Goal: Find specific page/section: Find specific page/section

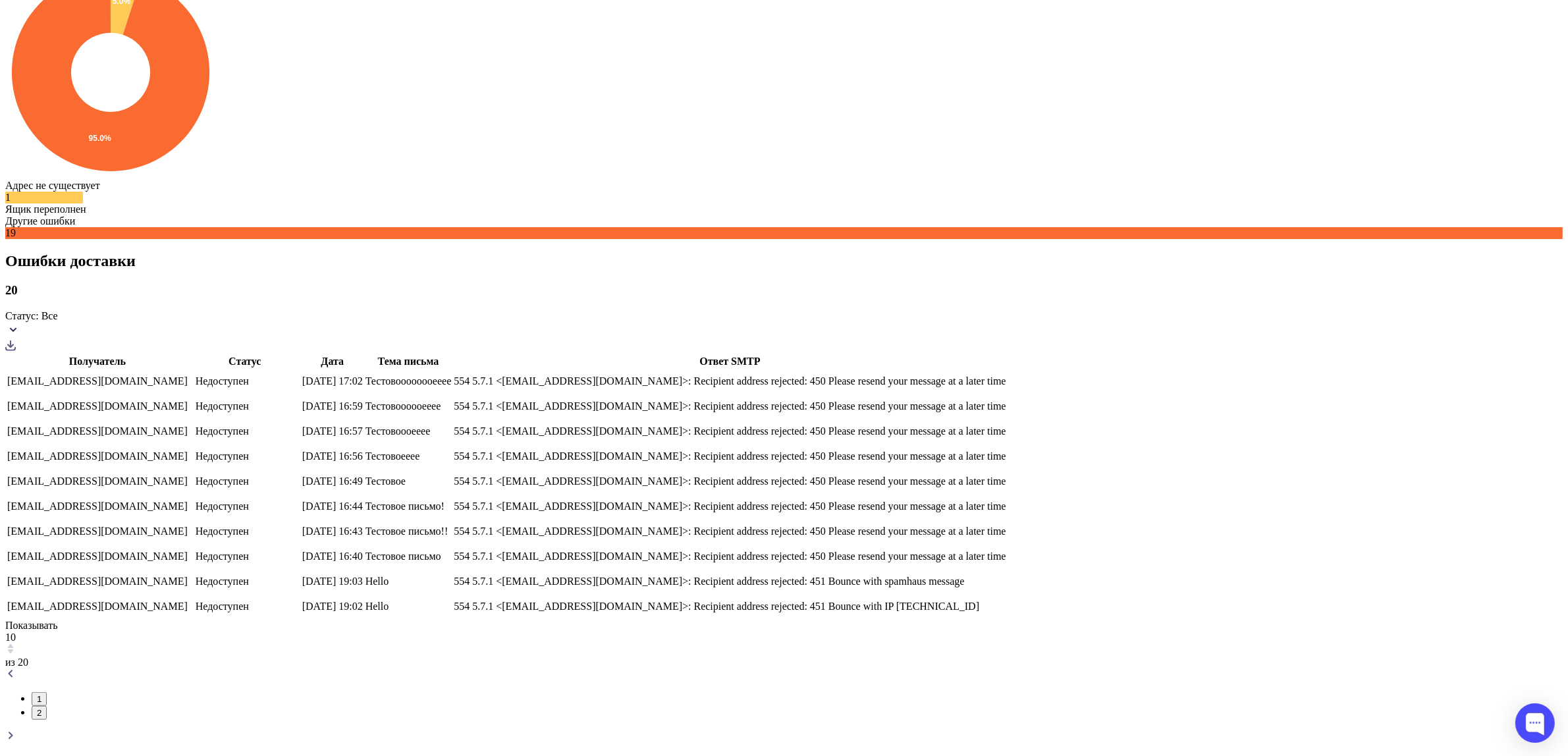
scroll to position [659, 0]
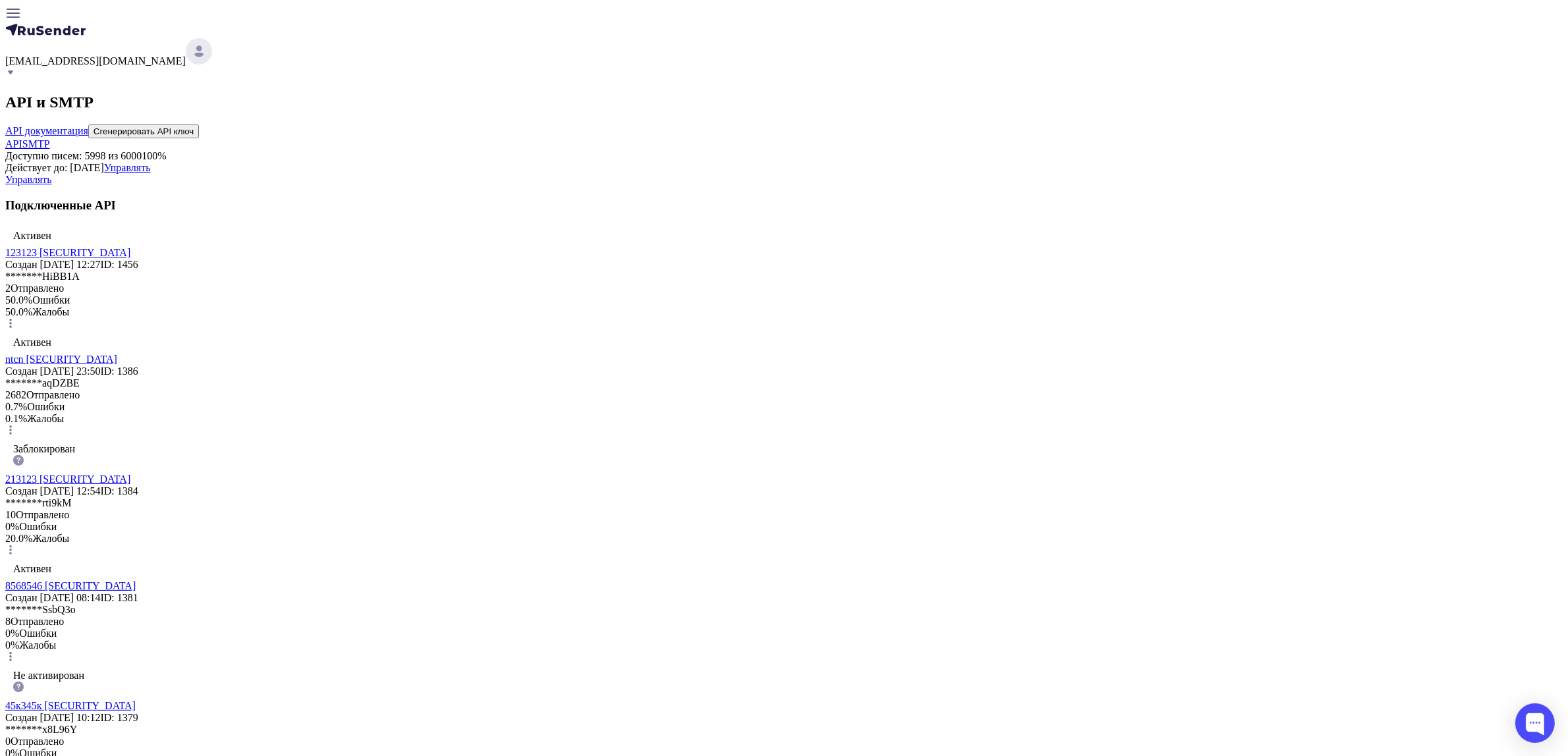
click at [130, 258] on link "123123 eyJhbGciOiJIUzI1NiIsInR5cCI6IkpXVCJ9.eyJpZFVzZXIiOjM5NTksImlkRXh0ZXJuYWx…" at bounding box center [68, 253] width 125 height 11
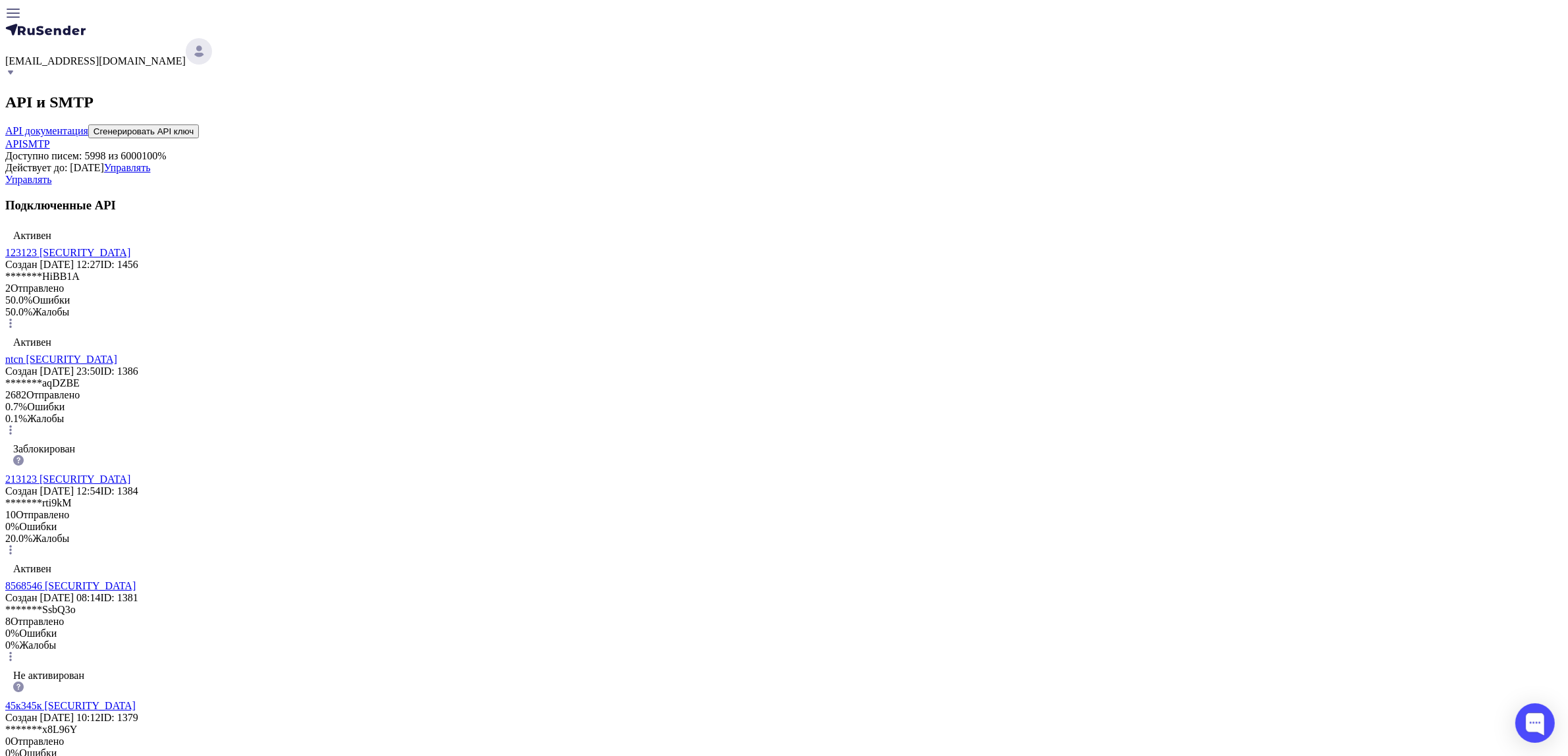
click at [50, 147] on link "SMTP" at bounding box center [36, 144] width 28 height 11
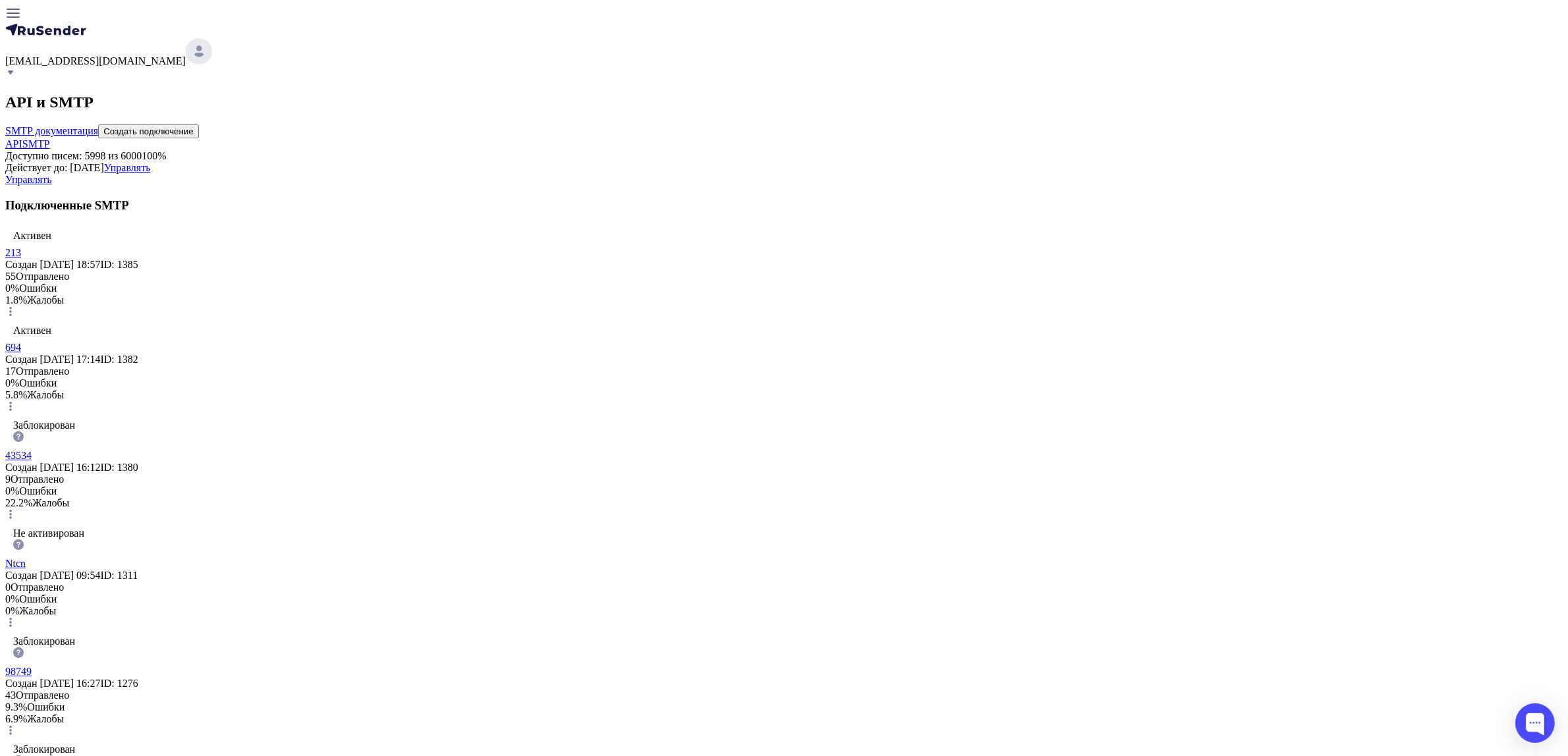
click at [22, 140] on span "API" at bounding box center [14, 144] width 17 height 11
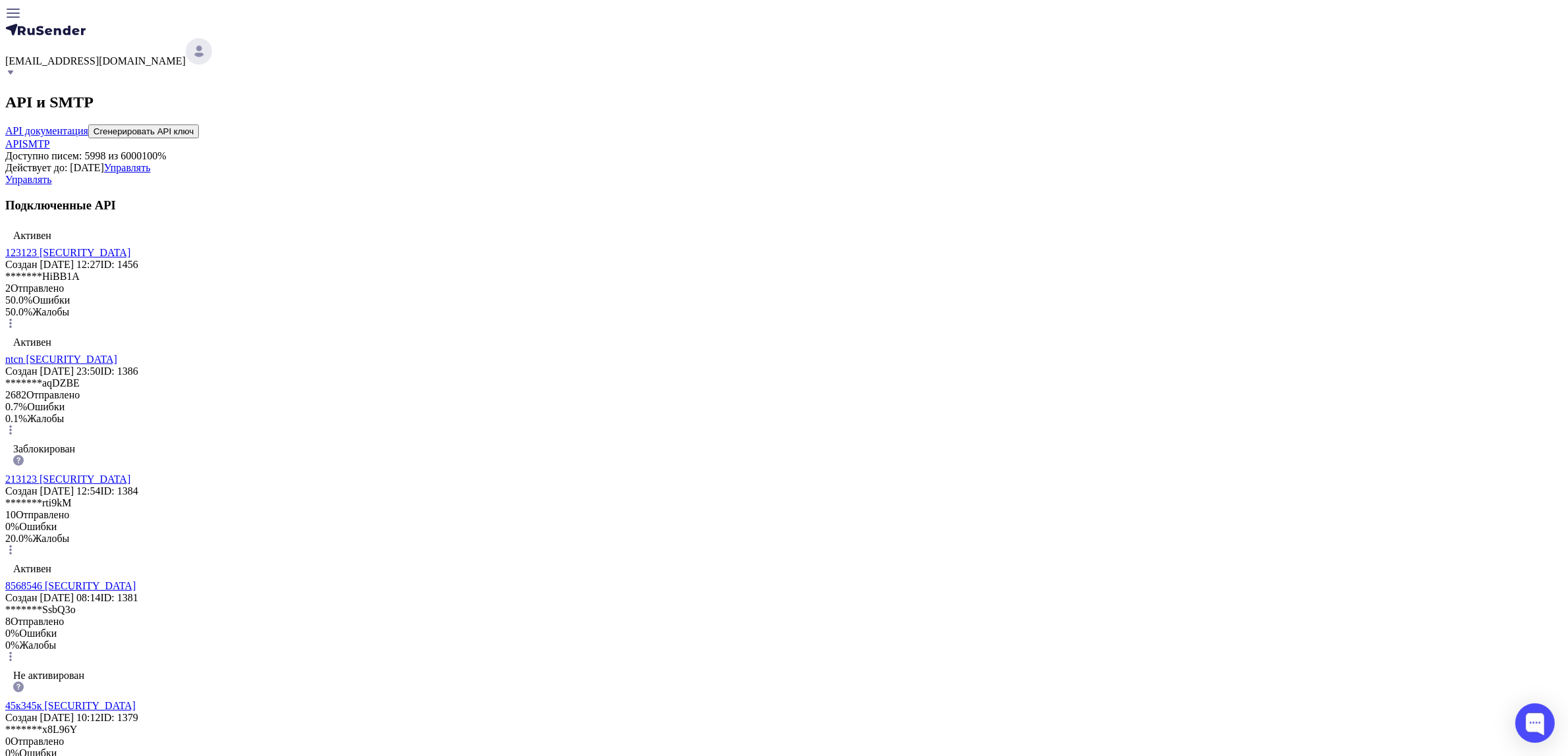
click at [50, 139] on link "SMTP" at bounding box center [36, 144] width 28 height 11
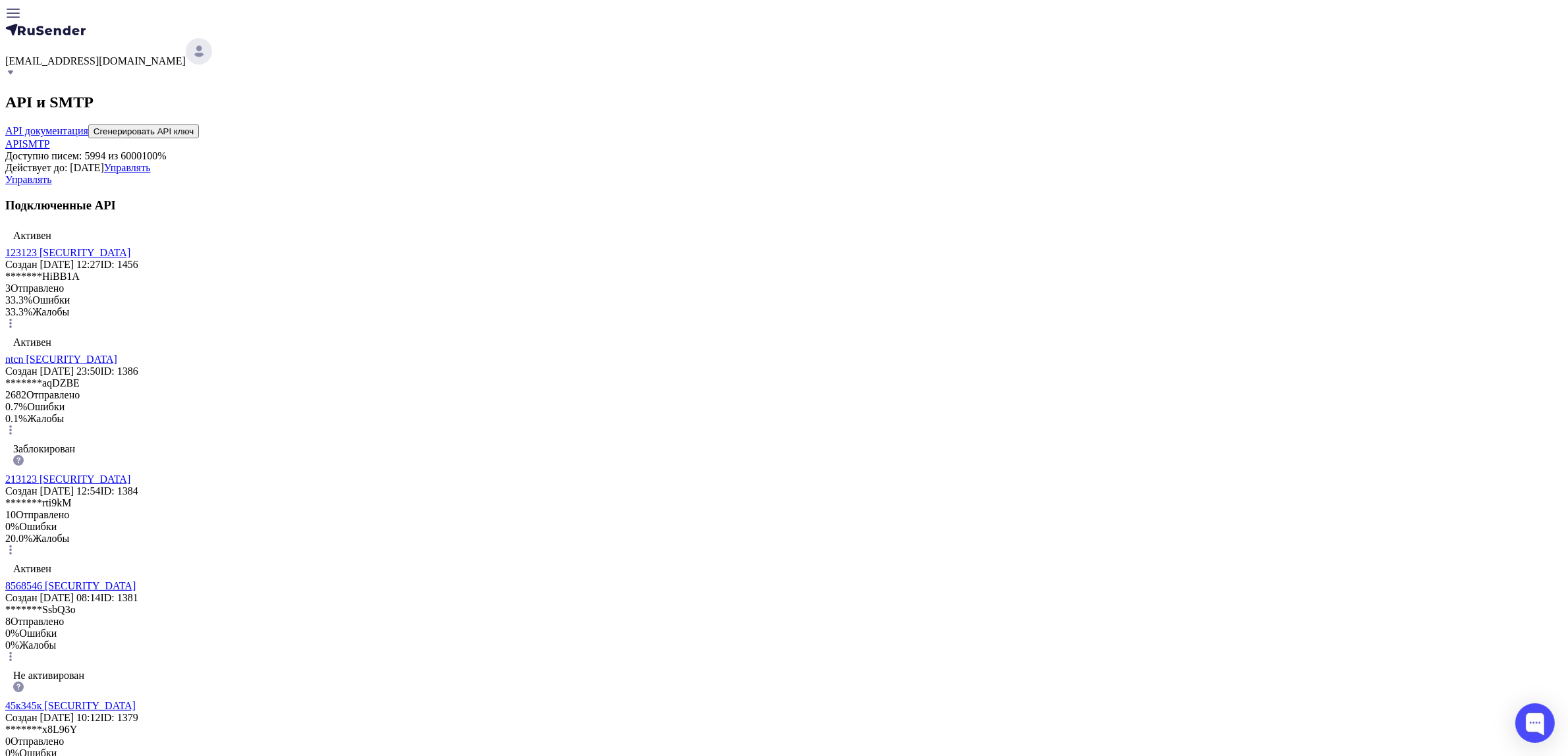
click at [50, 143] on link "SMTP" at bounding box center [36, 144] width 28 height 11
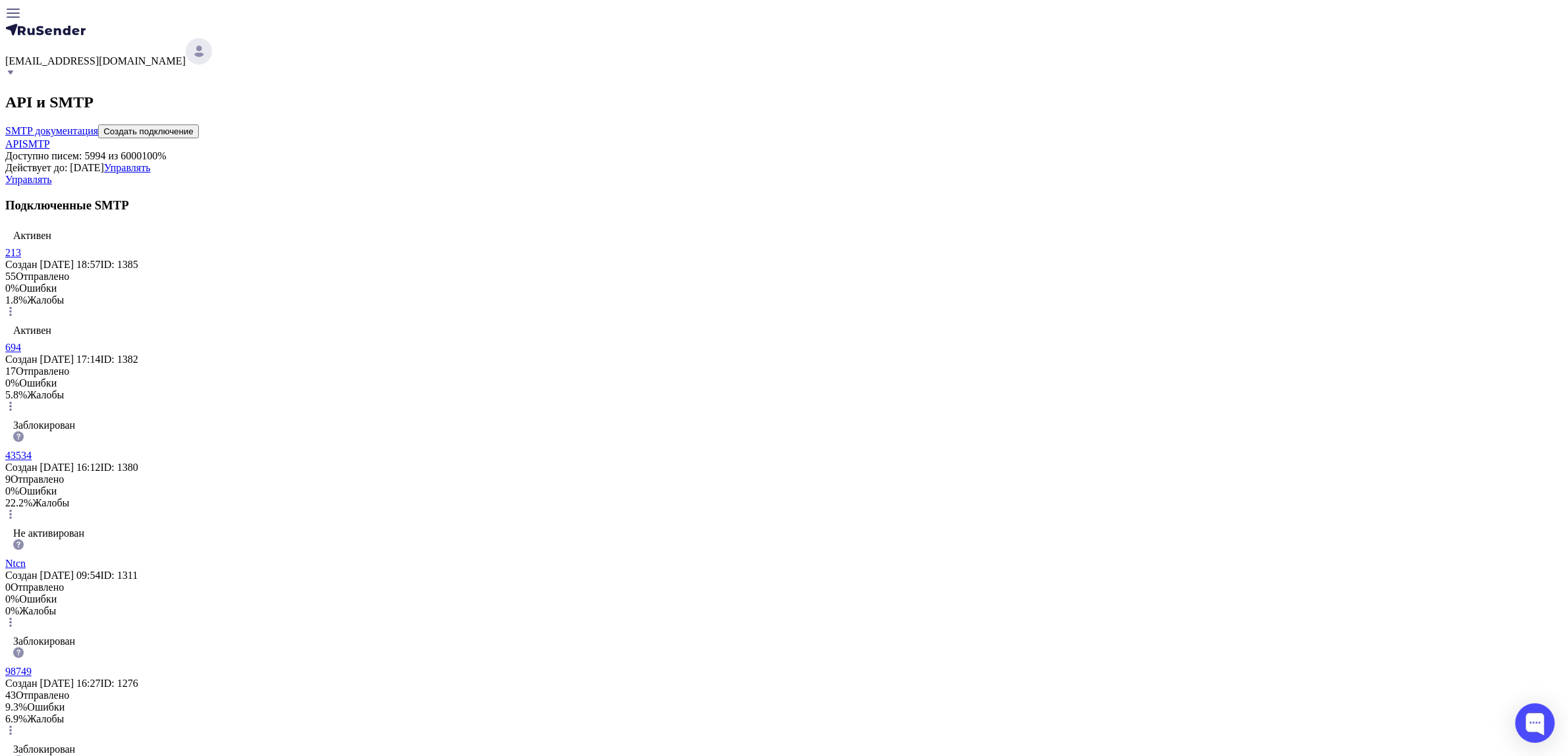
click at [51, 241] on span "Активен" at bounding box center [32, 235] width 38 height 11
click at [576, 271] on div "Активен 213 Создан [DATE] 18:57 ID: 1385" at bounding box center [784, 247] width 1557 height 46
click at [561, 271] on div "Активен 213 Создан [DATE] 18:57 ID: 1385" at bounding box center [784, 247] width 1557 height 46
click at [21, 258] on link "213" at bounding box center [13, 253] width 16 height 11
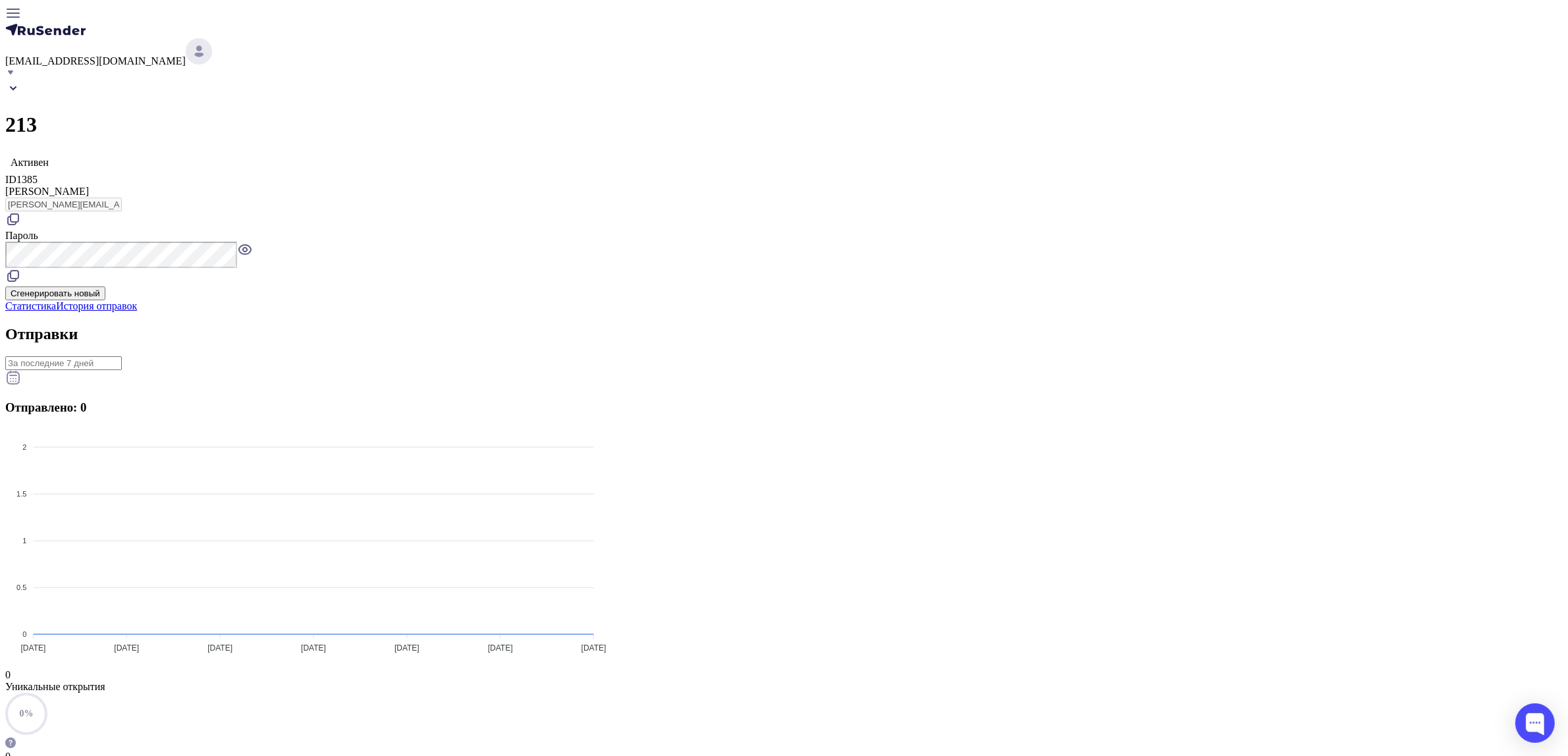
click at [19, 271] on icon at bounding box center [14, 274] width 8 height 8
